Goal: Navigation & Orientation: Find specific page/section

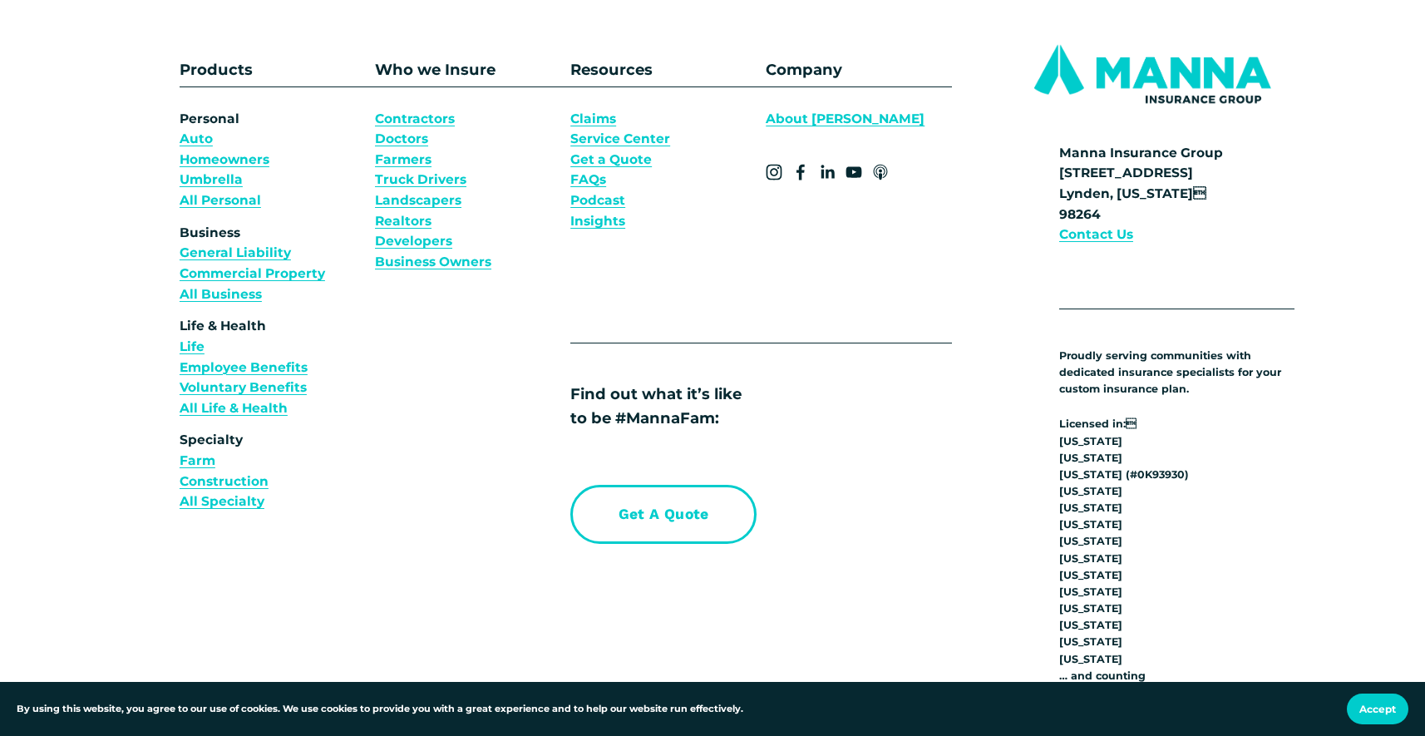
scroll to position [4489, 0]
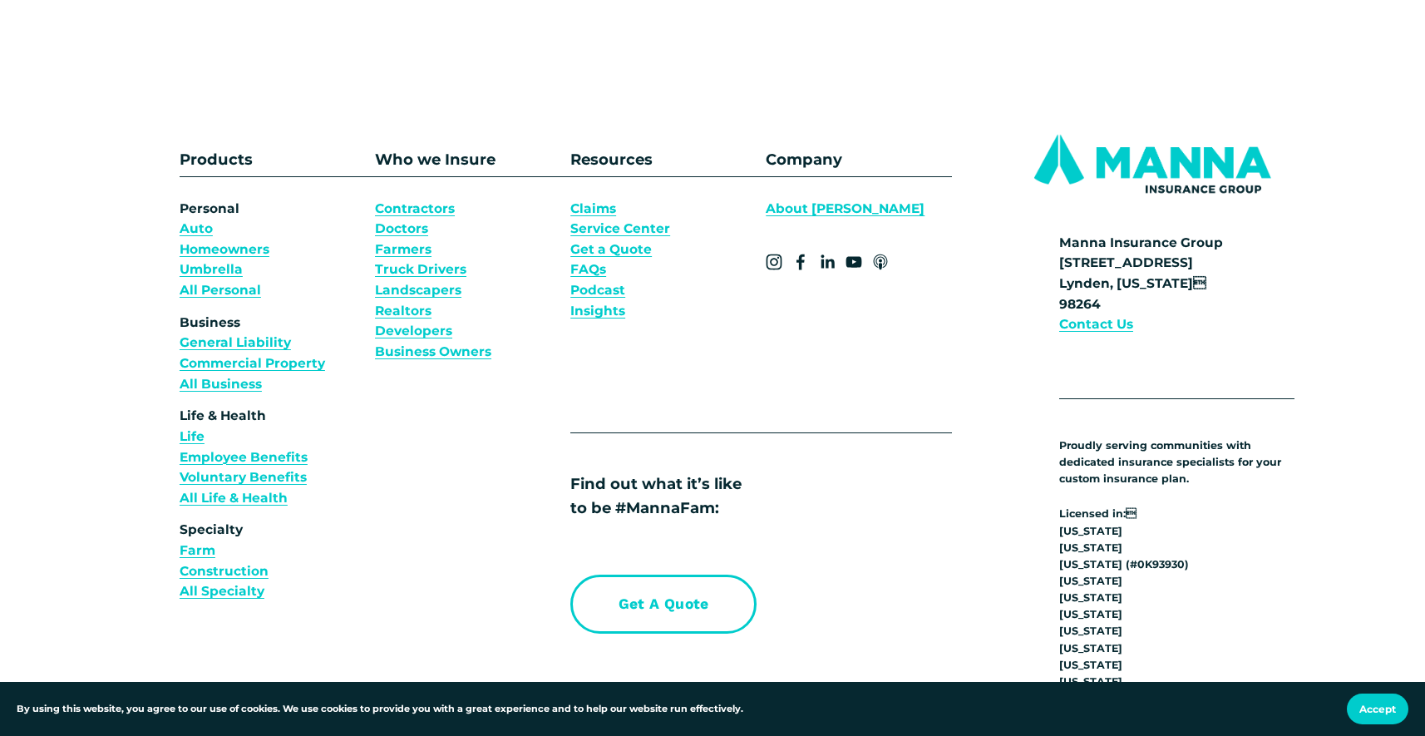
click at [816, 214] on link "About [PERSON_NAME]" at bounding box center [845, 209] width 159 height 21
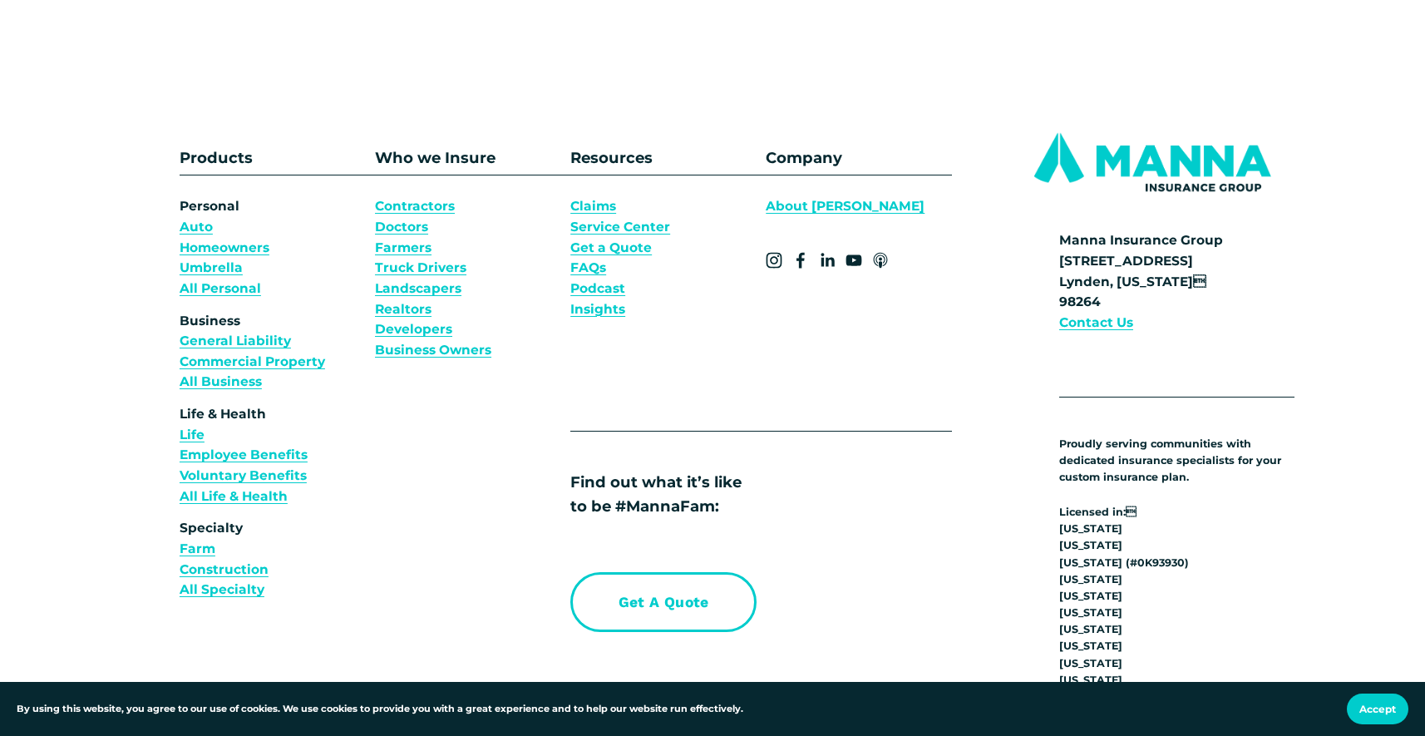
scroll to position [11638, 0]
